Goal: Information Seeking & Learning: Learn about a topic

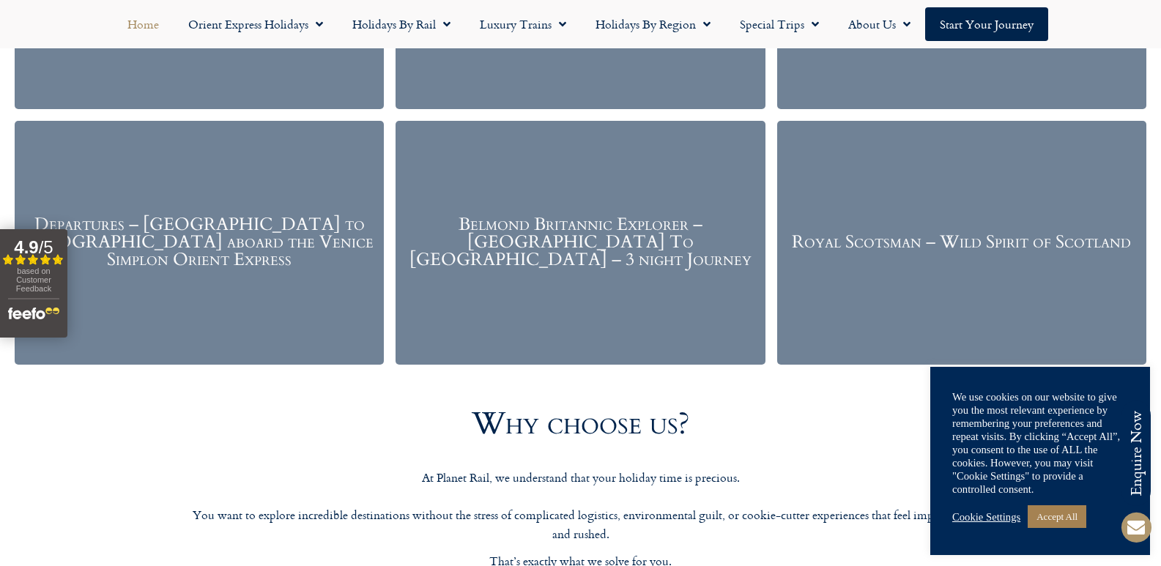
scroll to position [2051, 0]
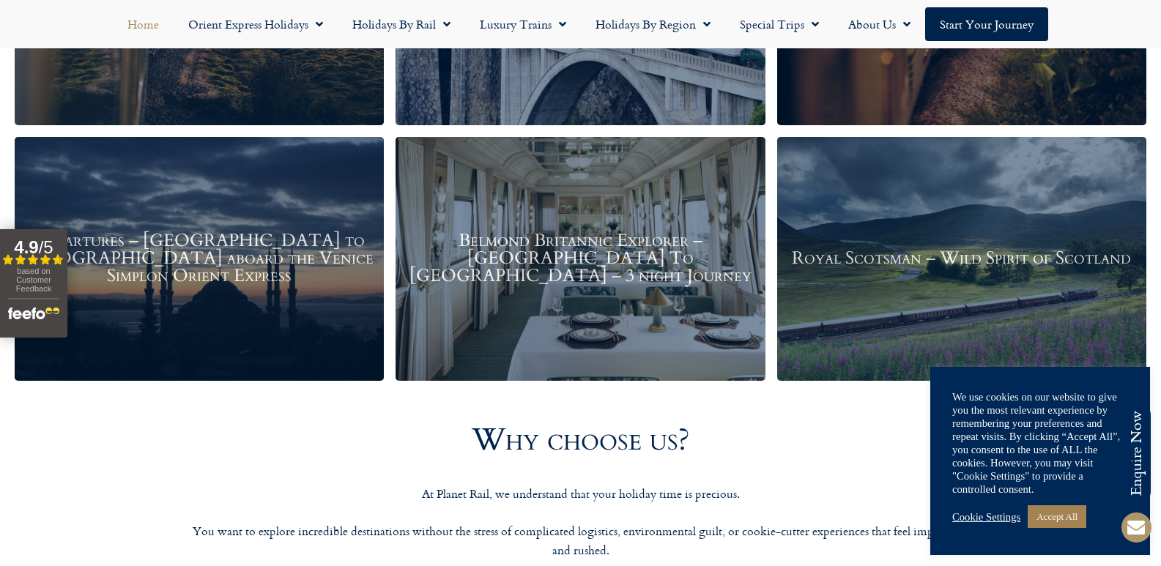
click at [290, 257] on h3 "Departures – Istanbul to Paris aboard the Venice Simplon Orient Express" at bounding box center [199, 259] width 354 height 53
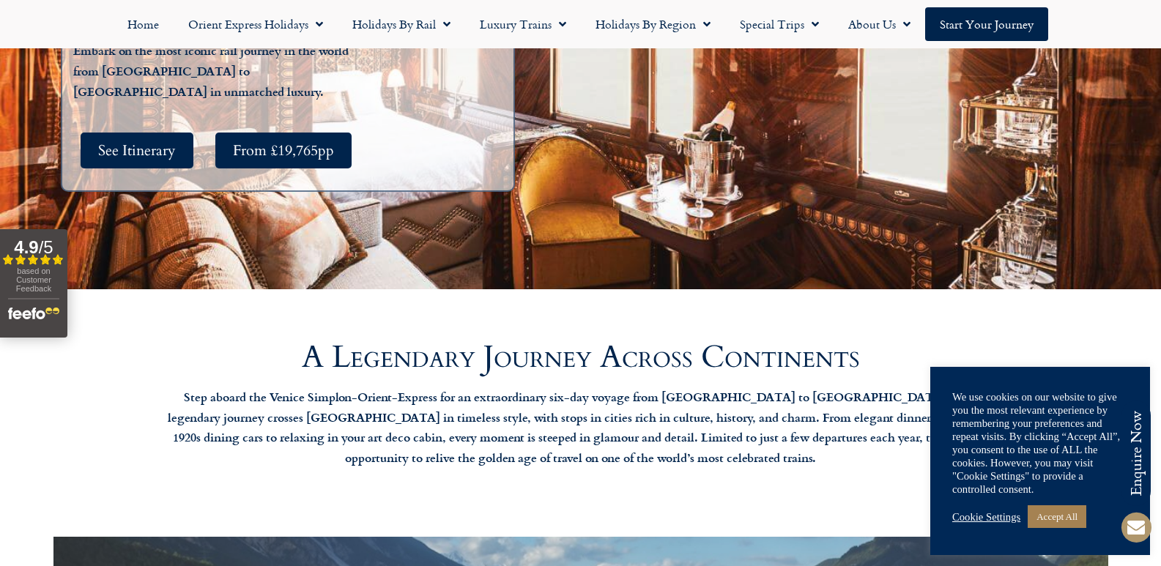
scroll to position [513, 0]
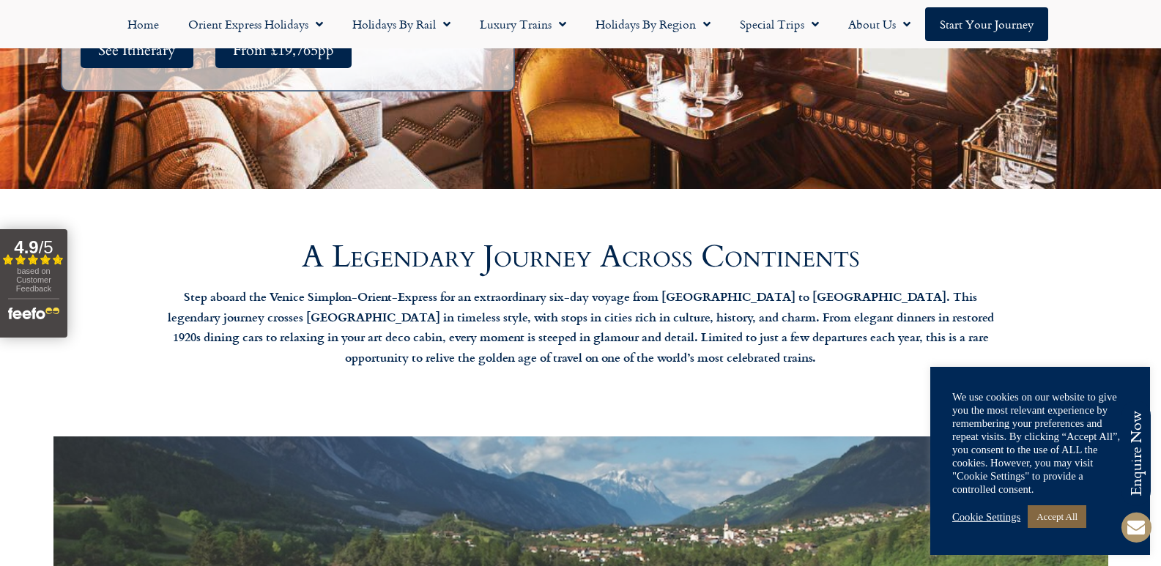
click at [1075, 513] on link "Accept All" at bounding box center [1057, 516] width 59 height 23
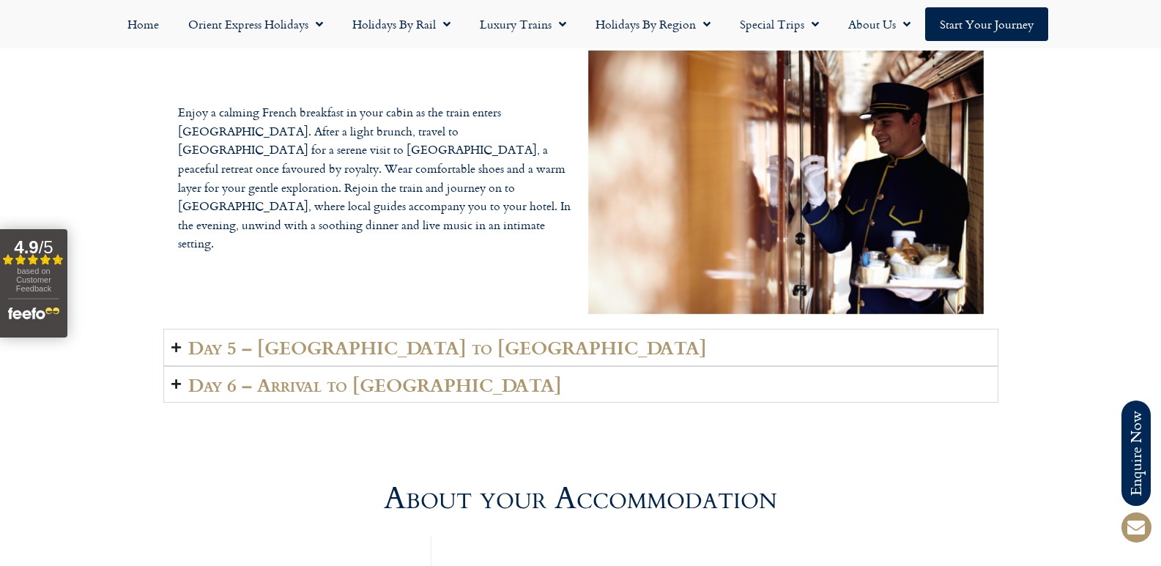
scroll to position [3442, 0]
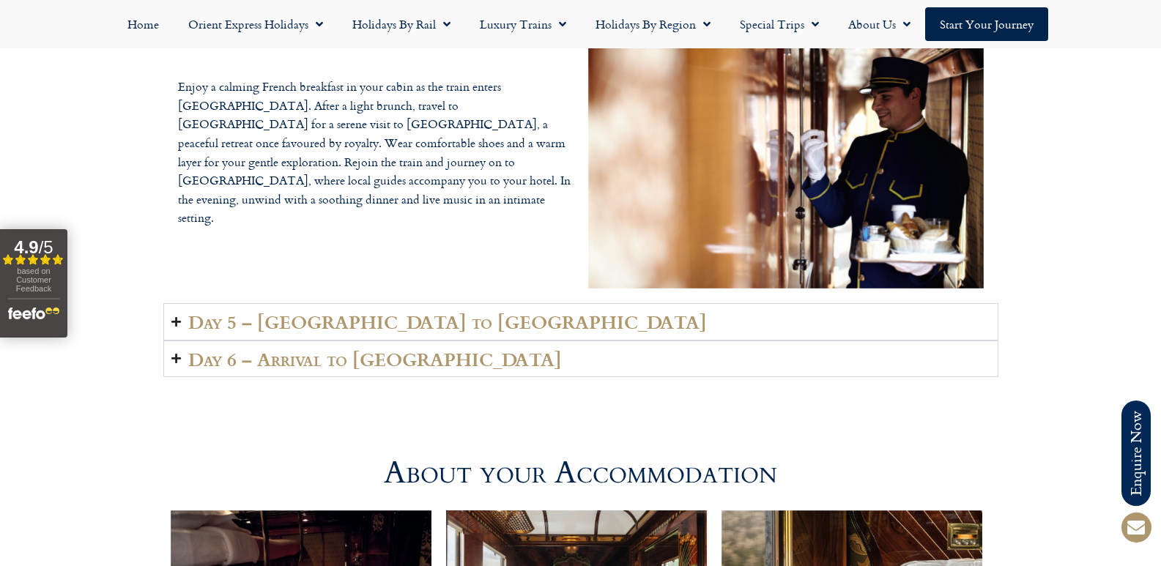
click at [179, 319] on icon "Accordion. Open links with Enter or Space, close with Escape, and navigate with…" at bounding box center [176, 321] width 10 height 11
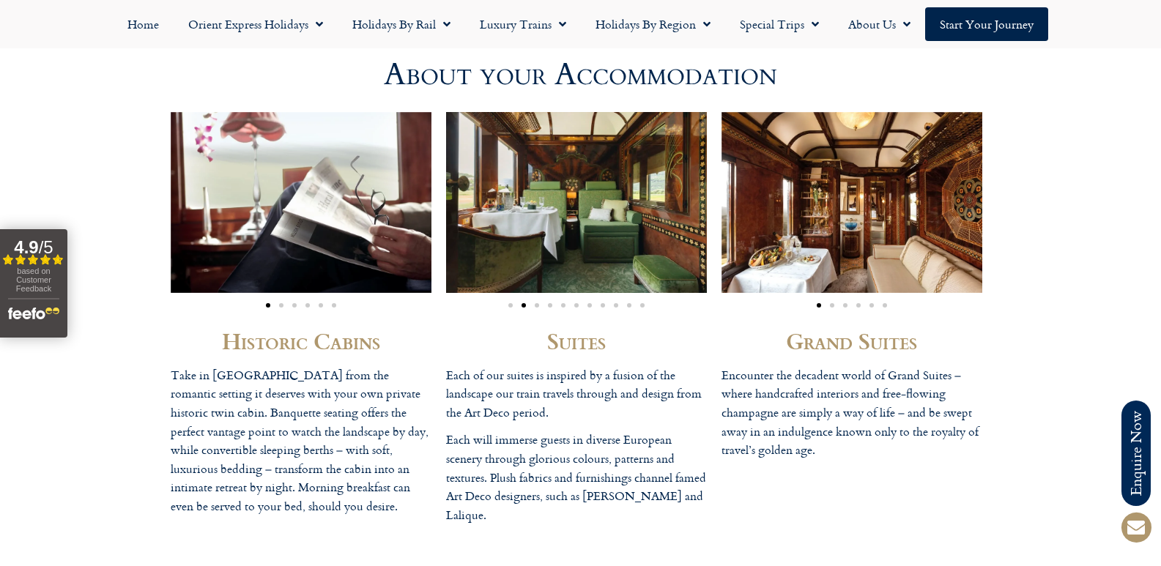
scroll to position [3882, 0]
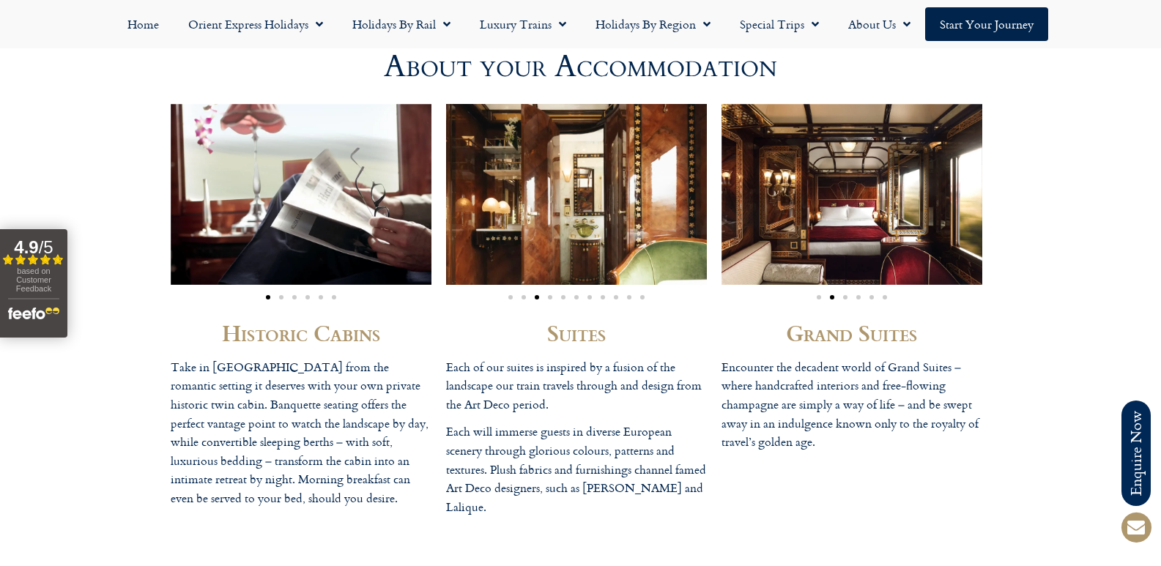
click at [281, 297] on span "Go to slide 2" at bounding box center [281, 297] width 4 height 4
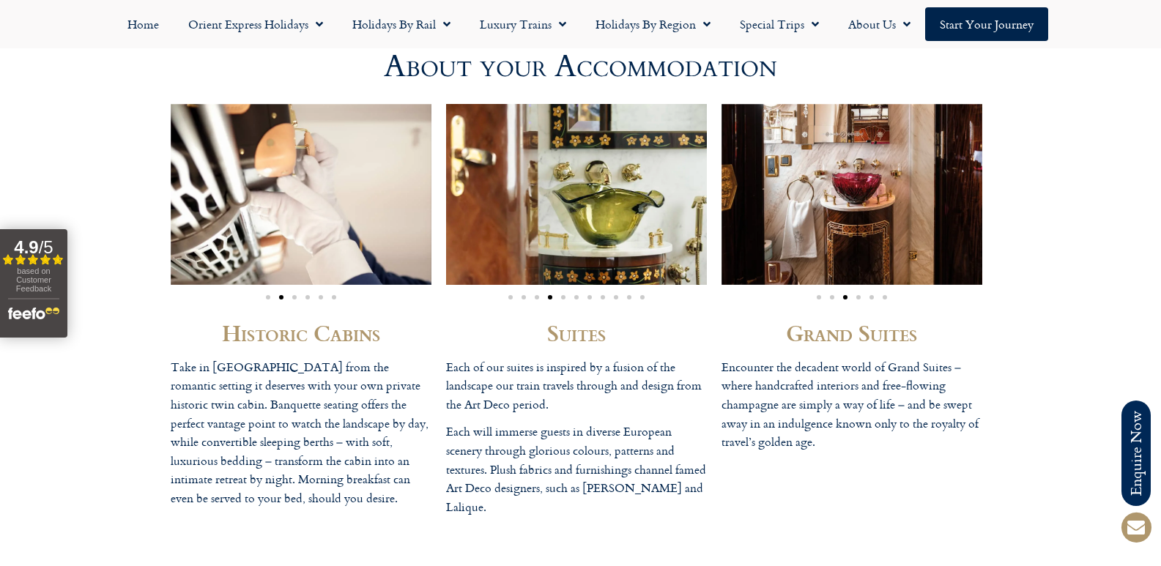
click at [294, 297] on span "Go to slide 3" at bounding box center [294, 297] width 4 height 4
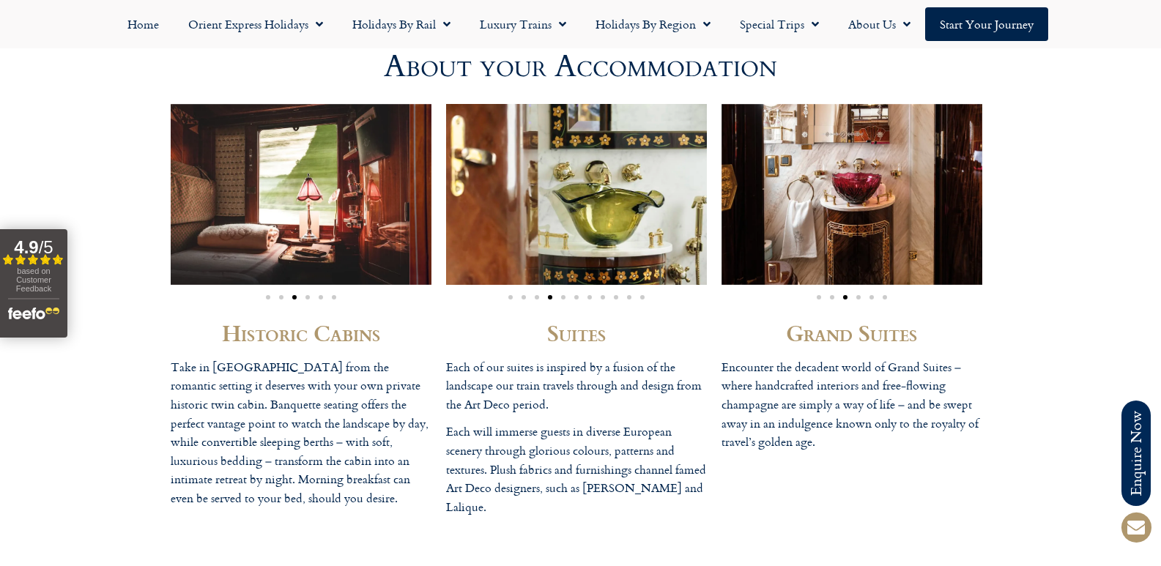
click at [79, 217] on div "Historic Cabins Take in Europe from the romantic setting it deserves with your …" at bounding box center [580, 314] width 1161 height 450
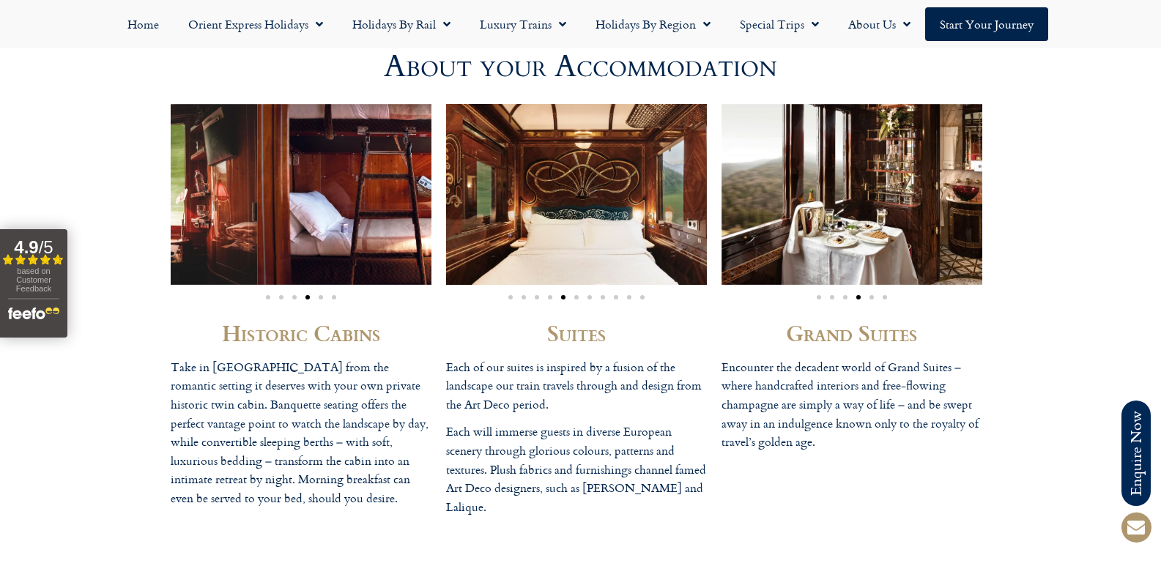
click at [166, 215] on div "Historic Cabins Take in Europe from the romantic setting it deserves with your …" at bounding box center [300, 315] width 275 height 436
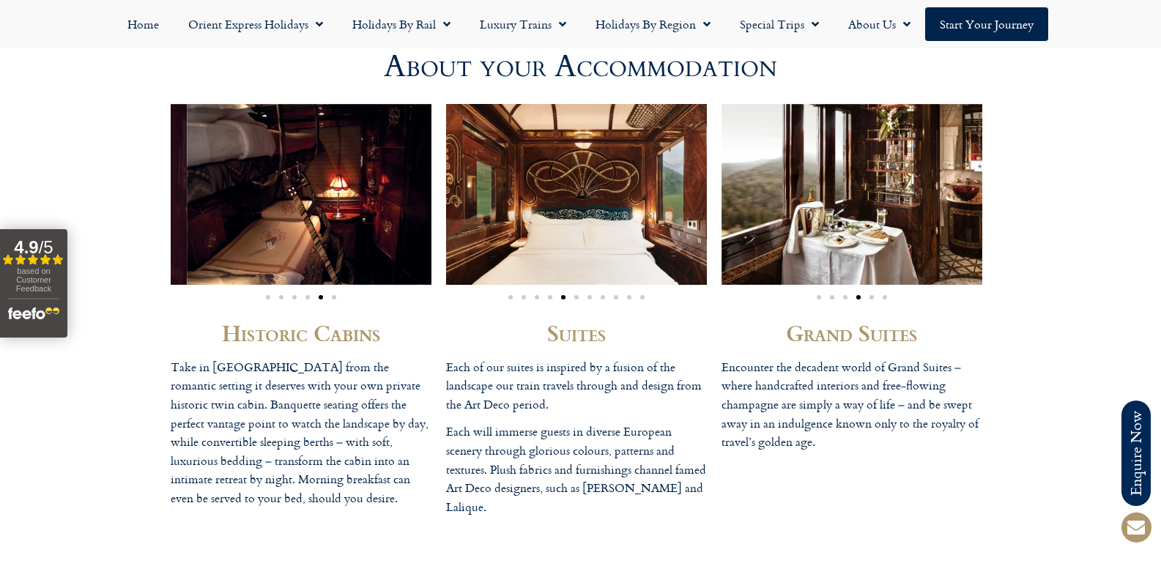
click at [130, 229] on div "Historic Cabins Take in Europe from the romantic setting it deserves with your …" at bounding box center [580, 314] width 1161 height 450
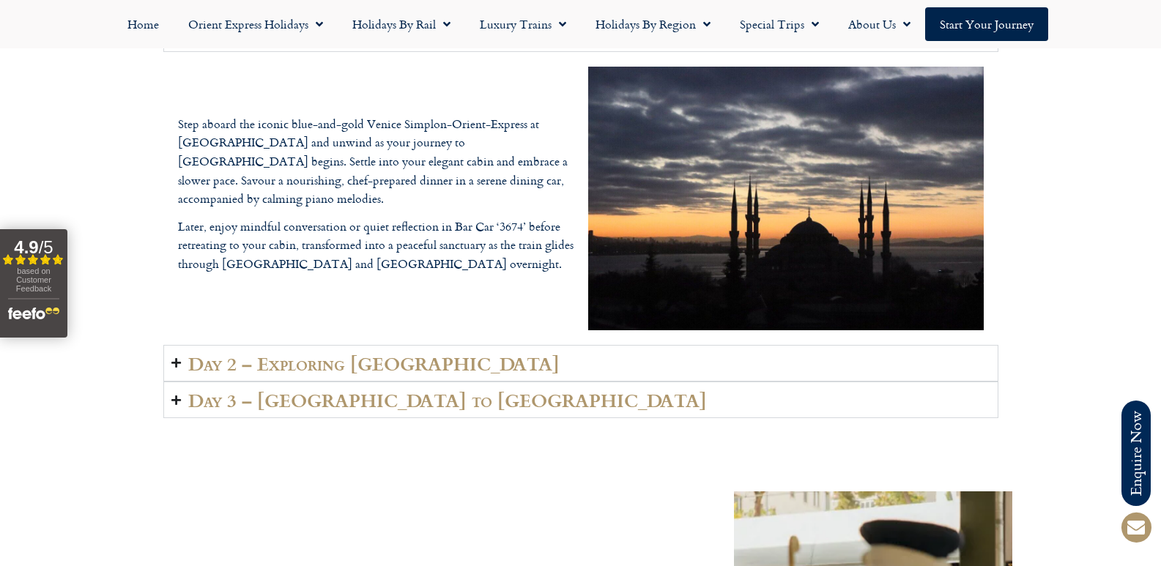
scroll to position [2197, 0]
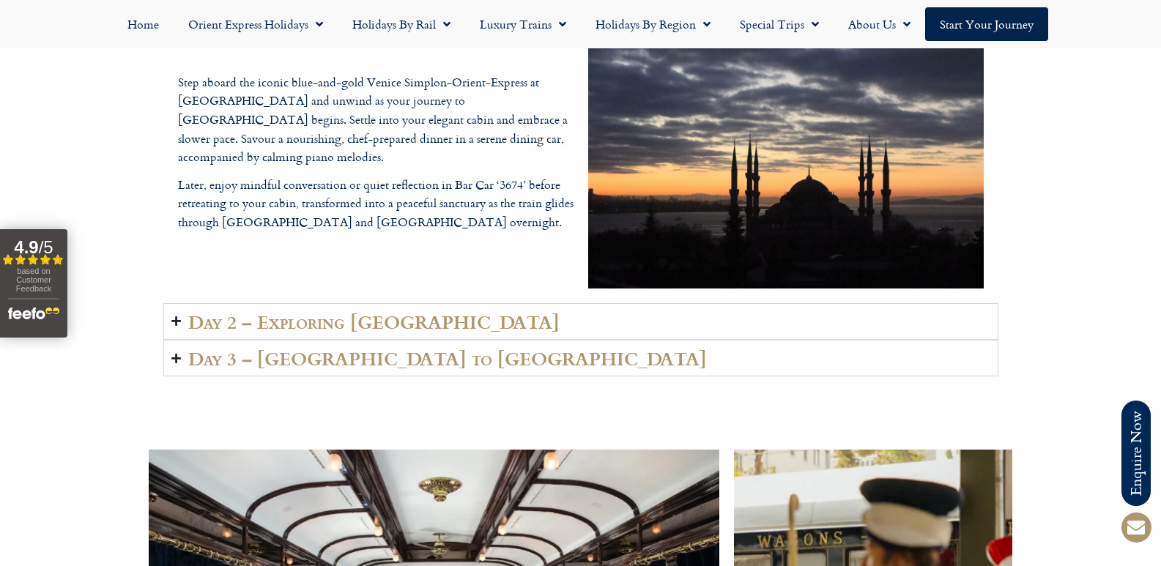
click at [176, 324] on icon "Accordion. Open links with Enter or Space, close with Escape, and navigate with…" at bounding box center [176, 321] width 10 height 11
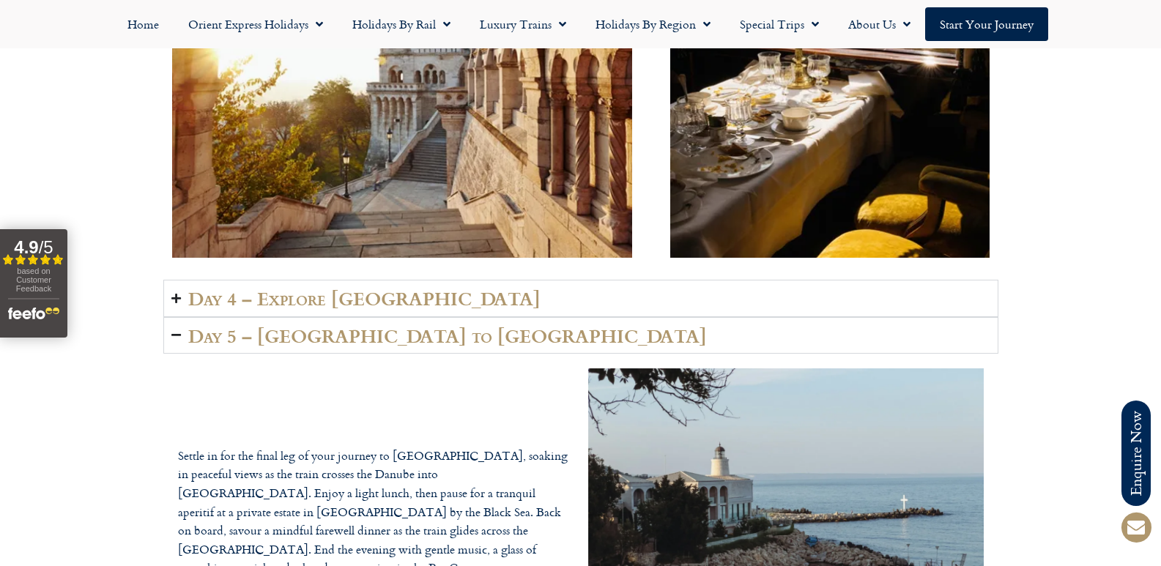
scroll to position [3149, 0]
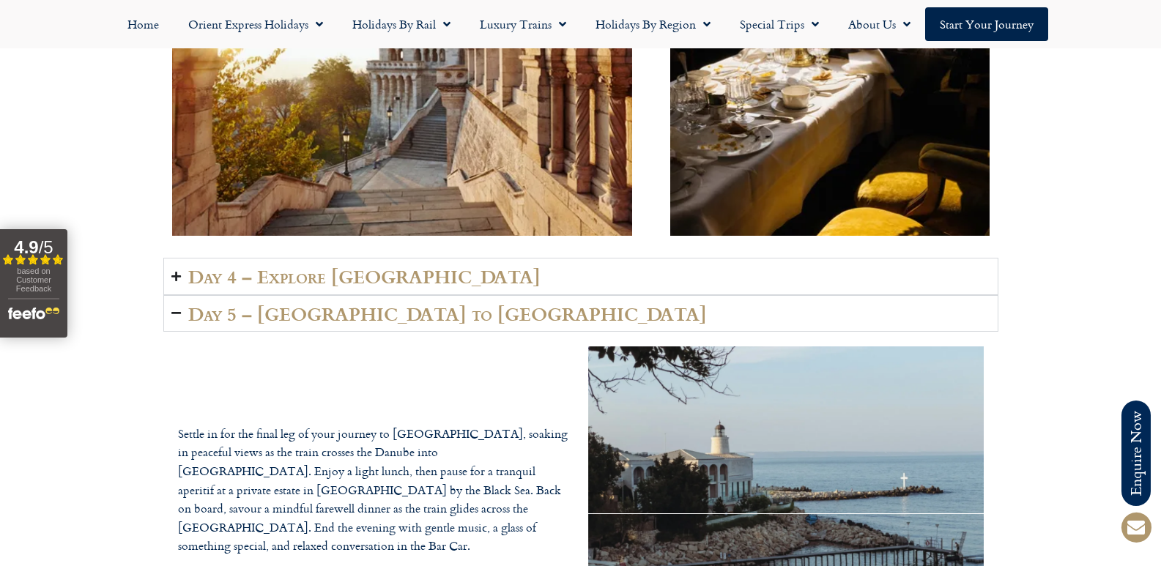
click at [176, 281] on icon "Accordion. Open links with Enter or Space, close with Escape, and navigate with…" at bounding box center [176, 276] width 10 height 11
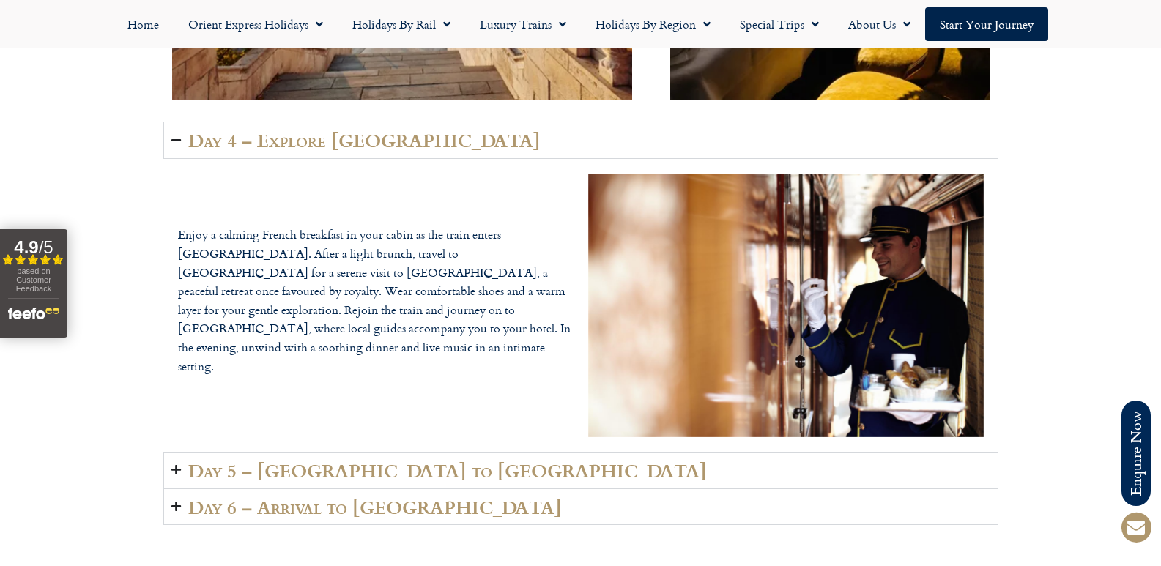
scroll to position [3296, 0]
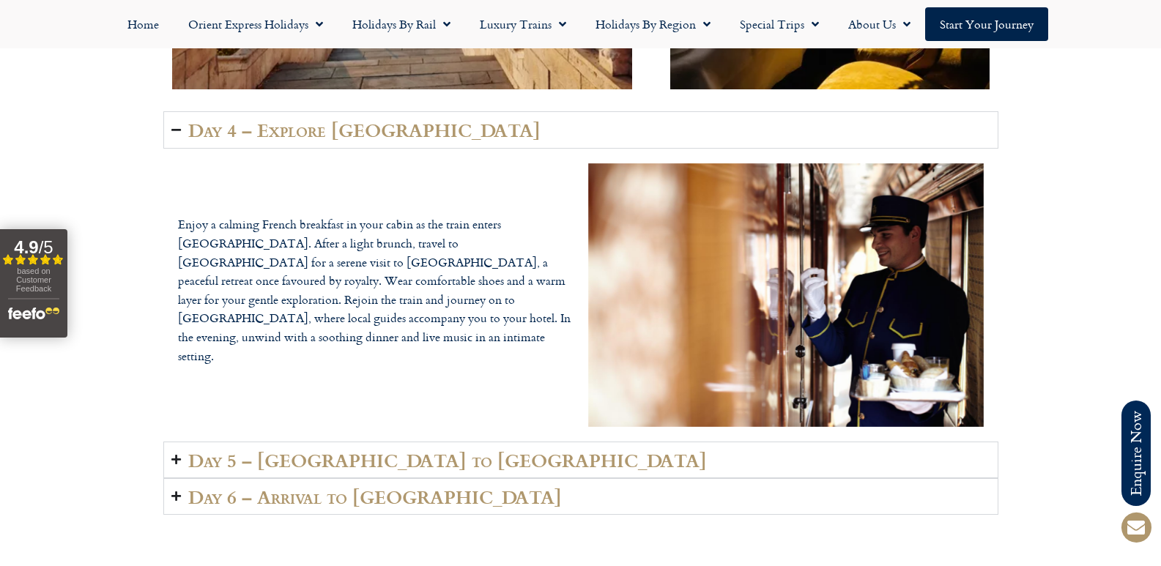
click at [182, 457] on summary "Day 5 – Bulgaria to Istanbul" at bounding box center [580, 460] width 835 height 37
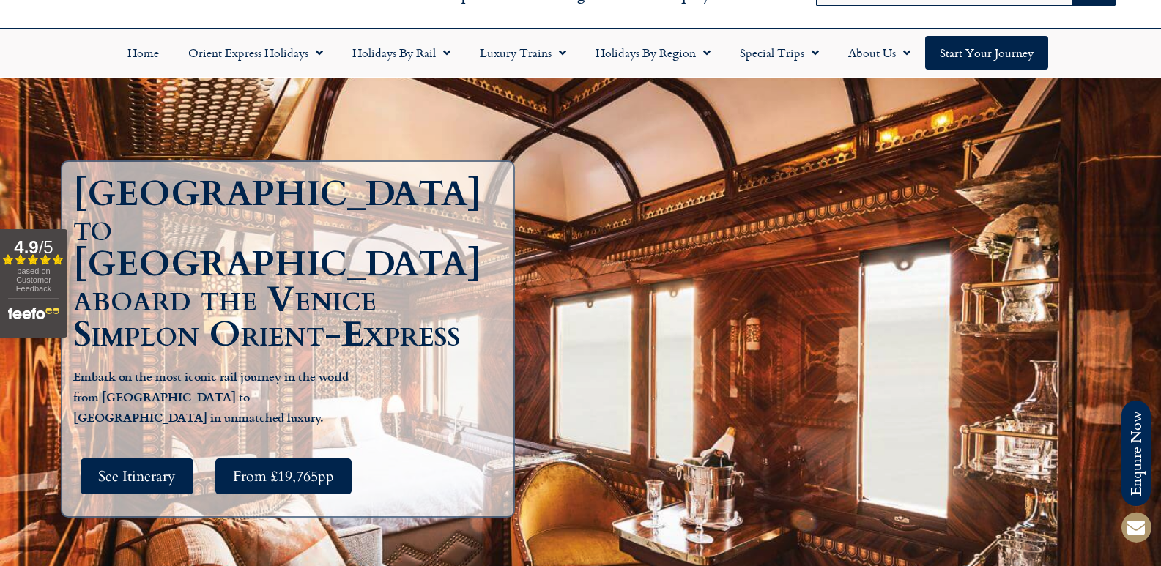
scroll to position [0, 0]
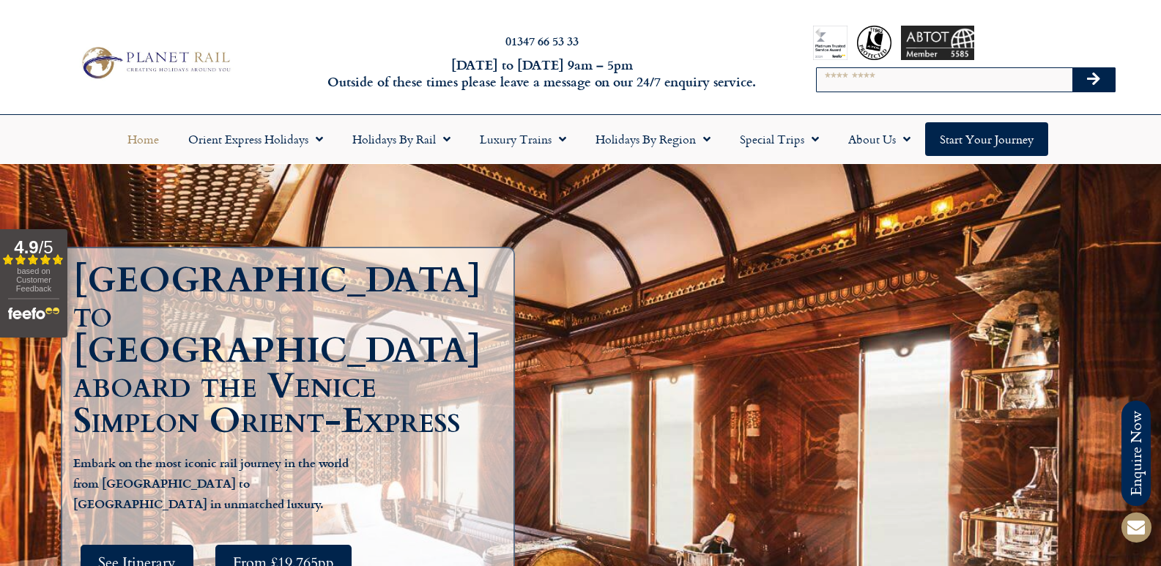
click at [148, 136] on link "Home" at bounding box center [143, 139] width 61 height 34
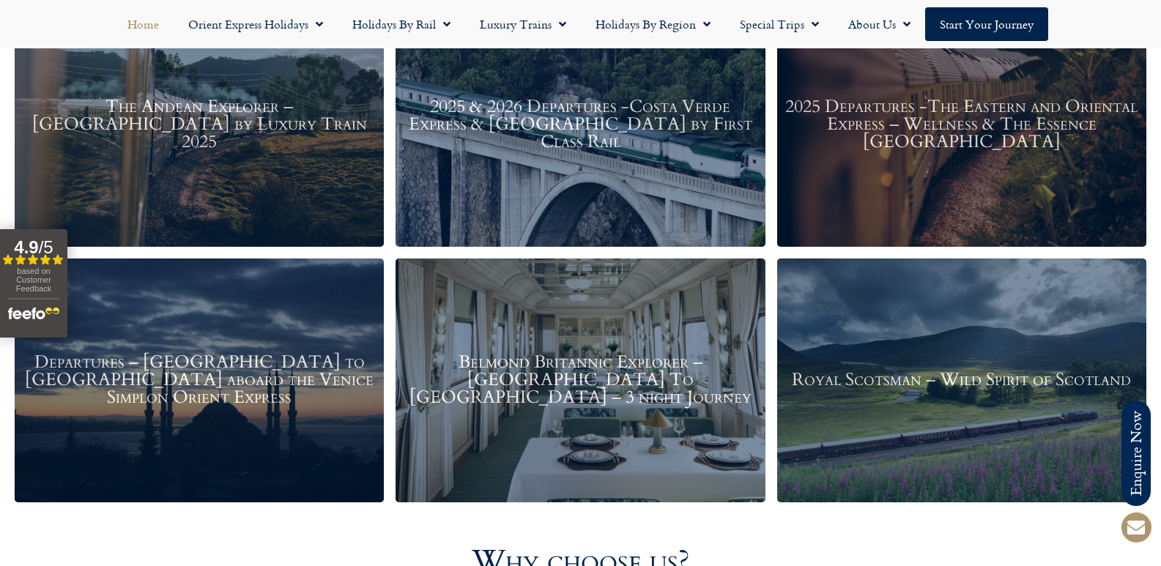
scroll to position [1904, 0]
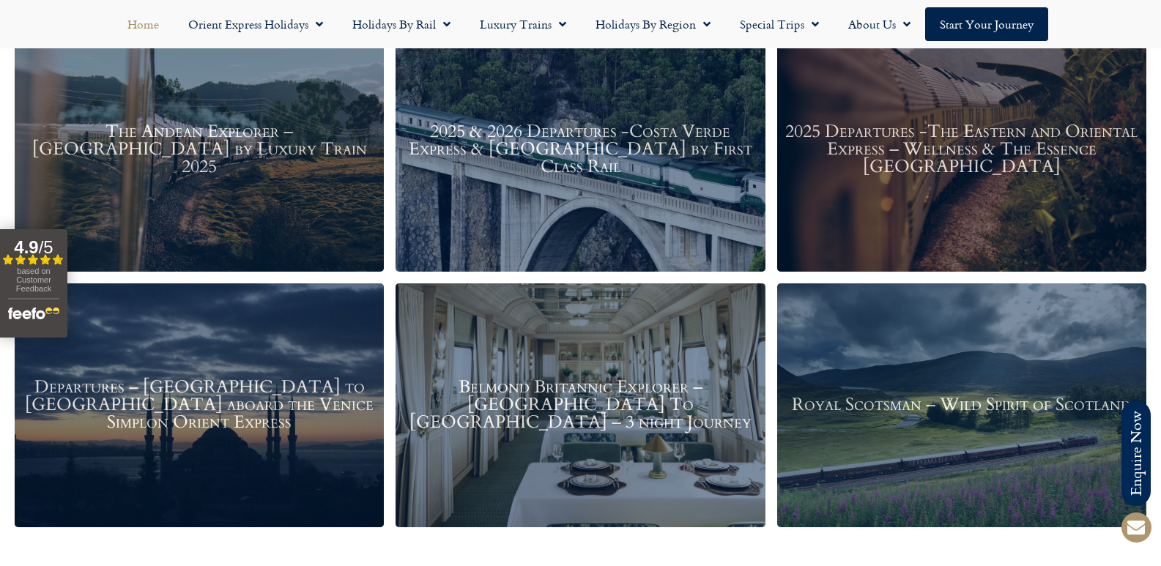
click at [231, 151] on h3 "The Andean Explorer – Peru by Luxury Train 2025" at bounding box center [199, 150] width 354 height 53
click at [929, 138] on h3 "2025 Departures -The Eastern and Oriental Express – Wellness & The Essence Mala…" at bounding box center [961, 150] width 354 height 53
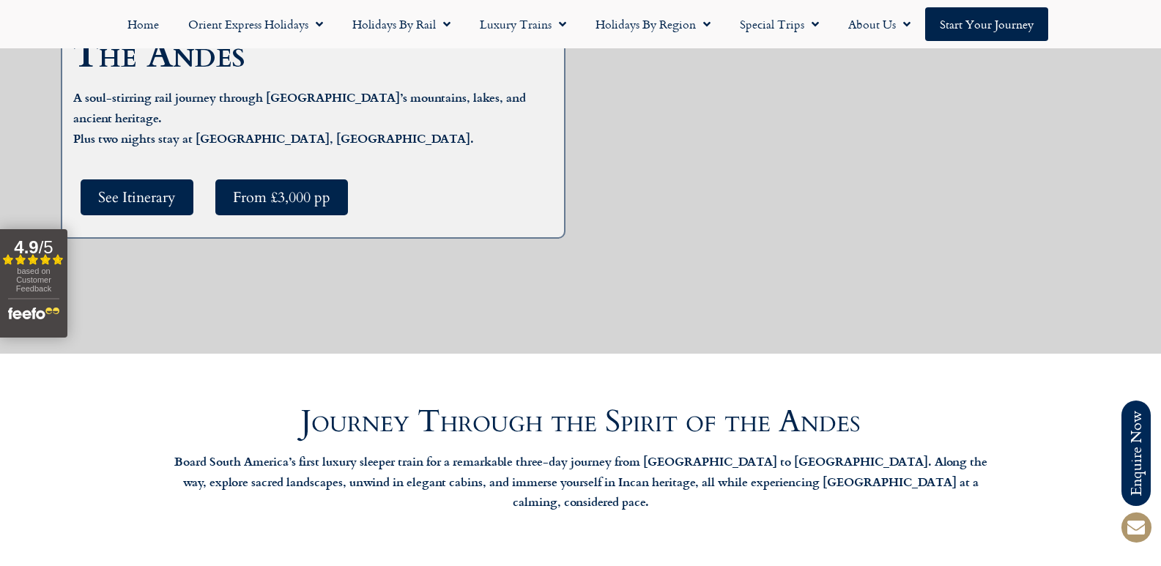
scroll to position [220, 0]
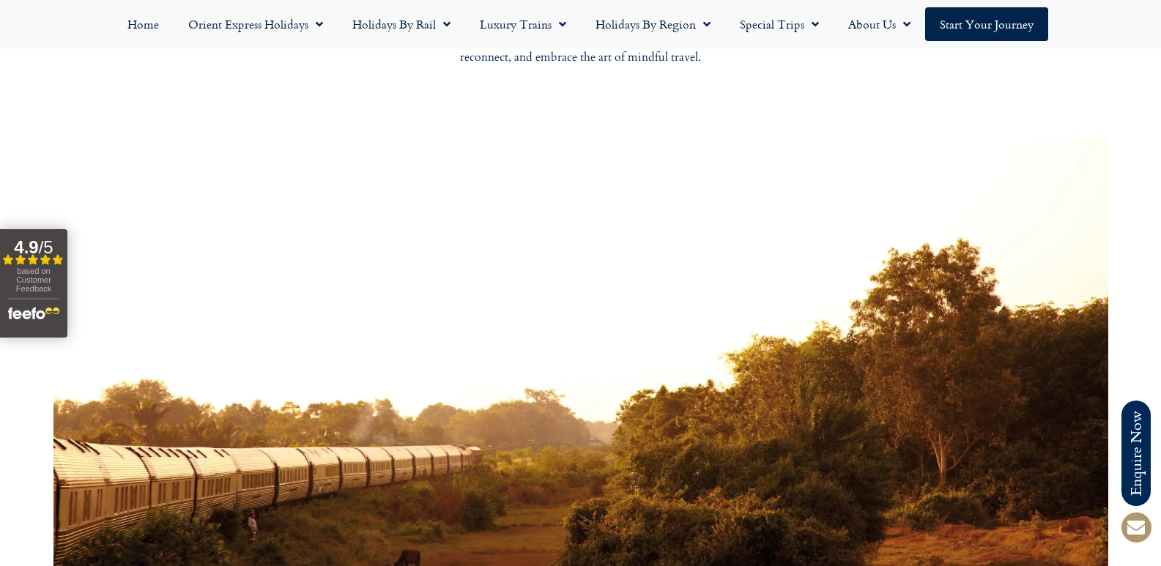
scroll to position [806, 0]
